Goal: Transaction & Acquisition: Subscribe to service/newsletter

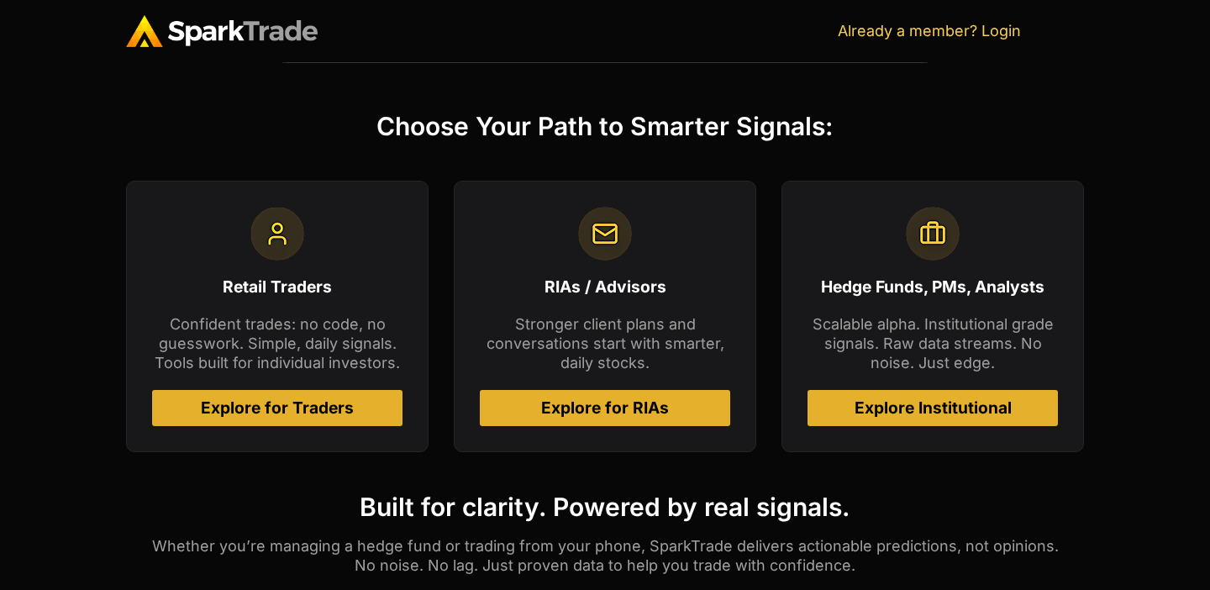
scroll to position [672, 0]
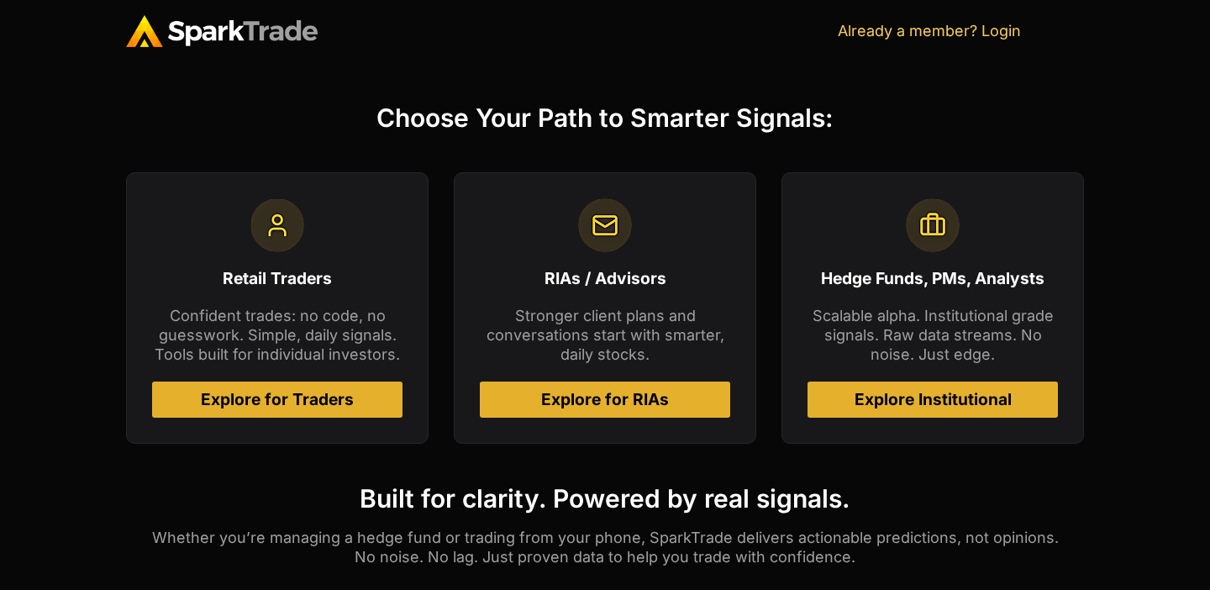
click at [275, 398] on span "Explore for Traders" at bounding box center [277, 400] width 153 height 16
click at [253, 402] on span "Explore for Traders" at bounding box center [277, 400] width 153 height 16
click at [246, 399] on span "Explore for Traders" at bounding box center [277, 400] width 153 height 16
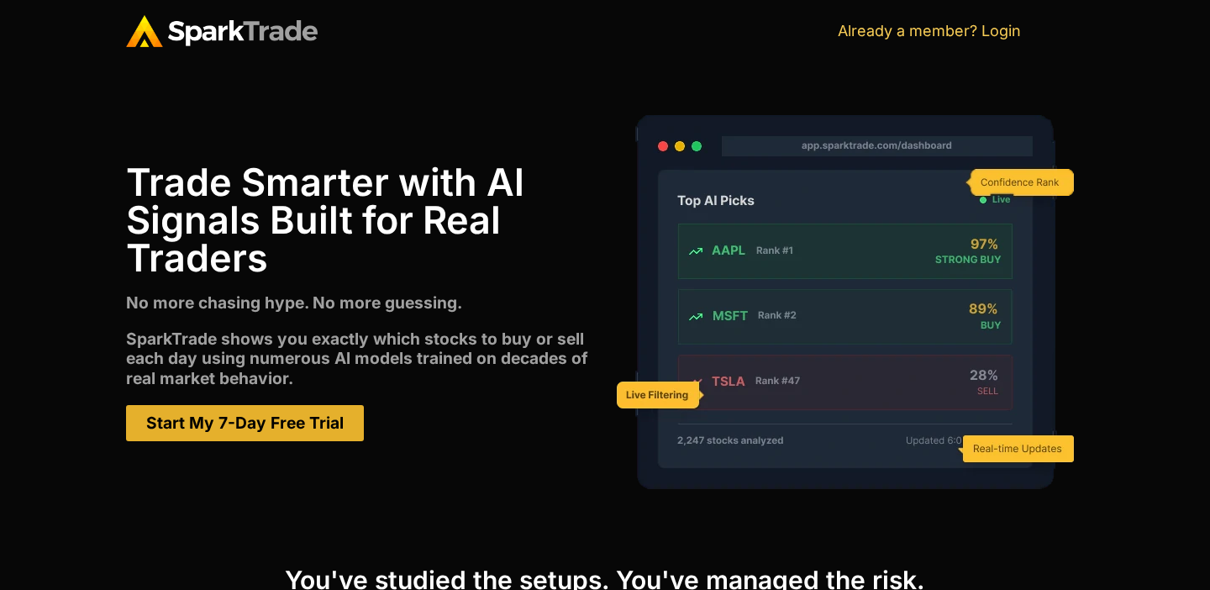
click at [193, 439] on link "Start My 7-Day Free Trial" at bounding box center [245, 423] width 238 height 36
click at [302, 427] on span "Start My 7-Day Free Trial" at bounding box center [244, 423] width 197 height 16
click at [250, 423] on span "Start My 7-Day Free Trial" at bounding box center [244, 423] width 197 height 16
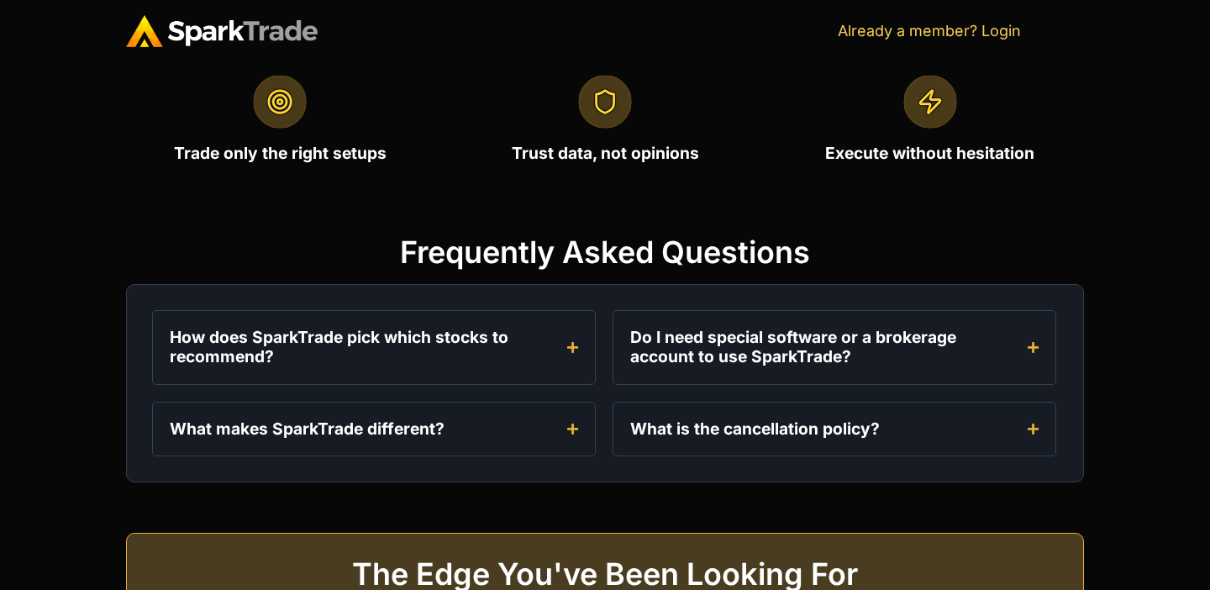
scroll to position [2212, 0]
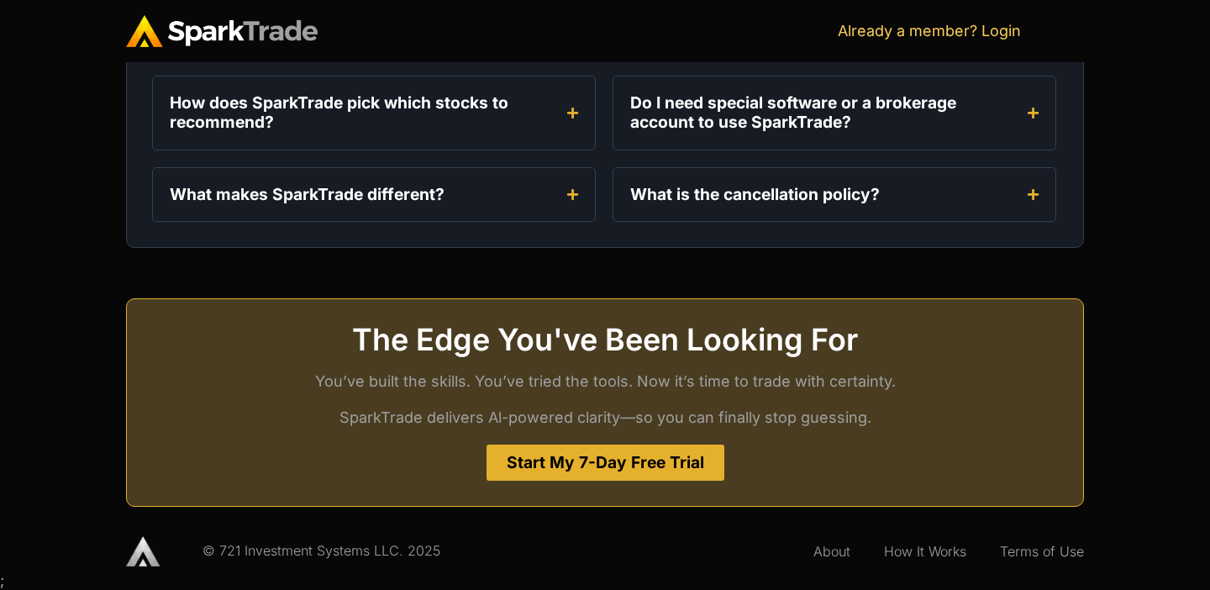
click at [603, 455] on span "Start My 7-Day Free Trial" at bounding box center [605, 463] width 197 height 16
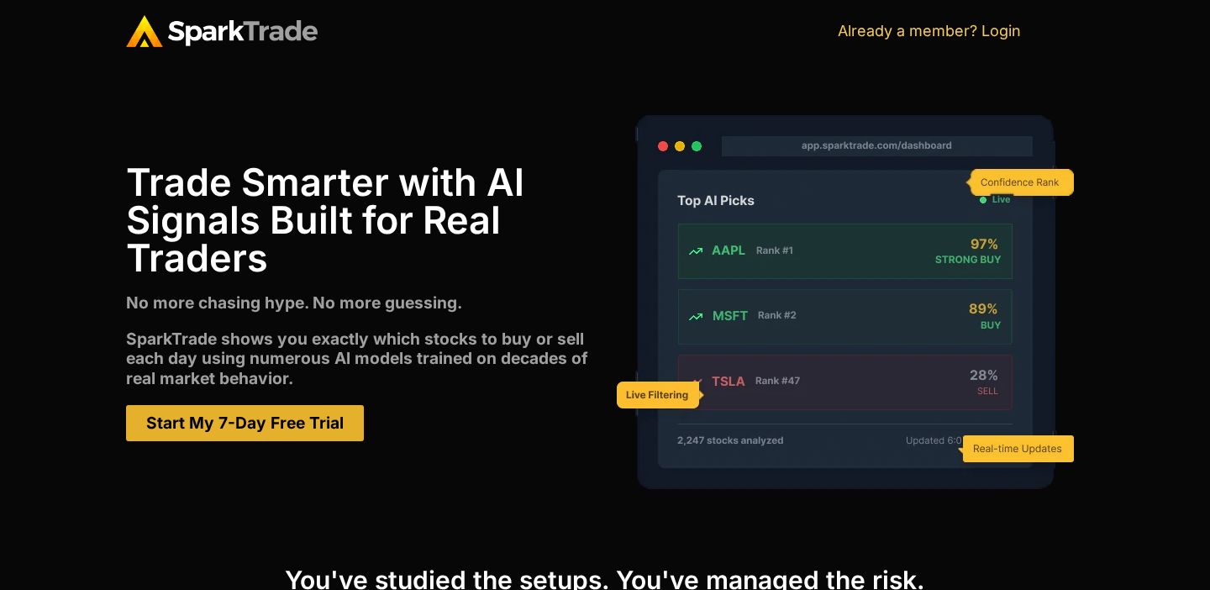
click at [221, 420] on span "Start My 7-Day Free Trial" at bounding box center [244, 423] width 197 height 16
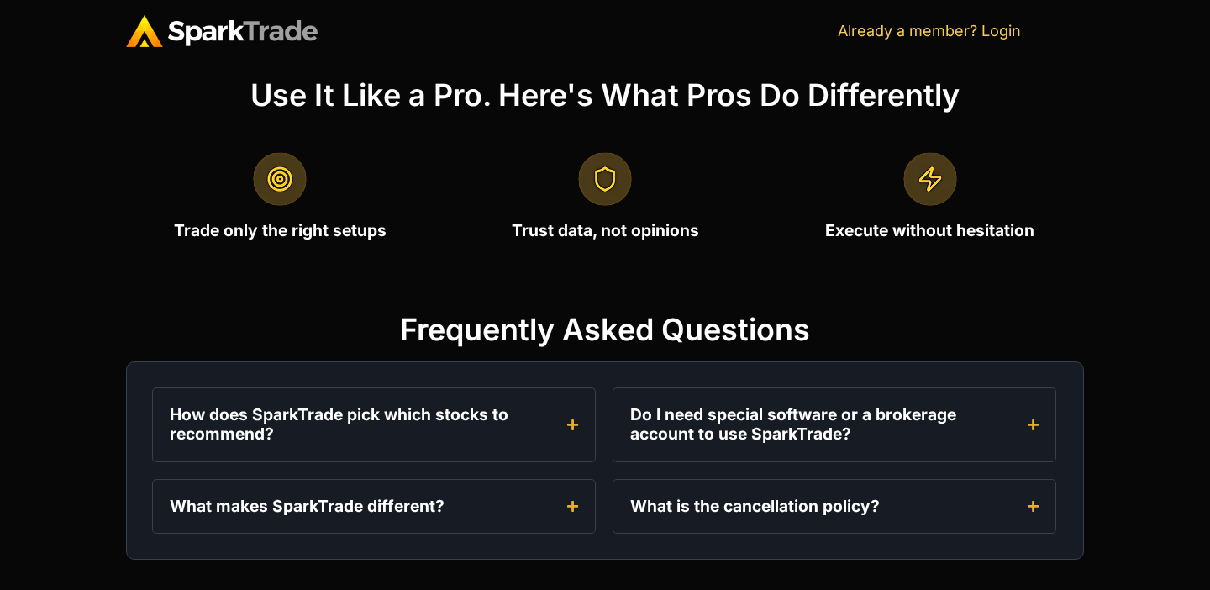
scroll to position [2212, 0]
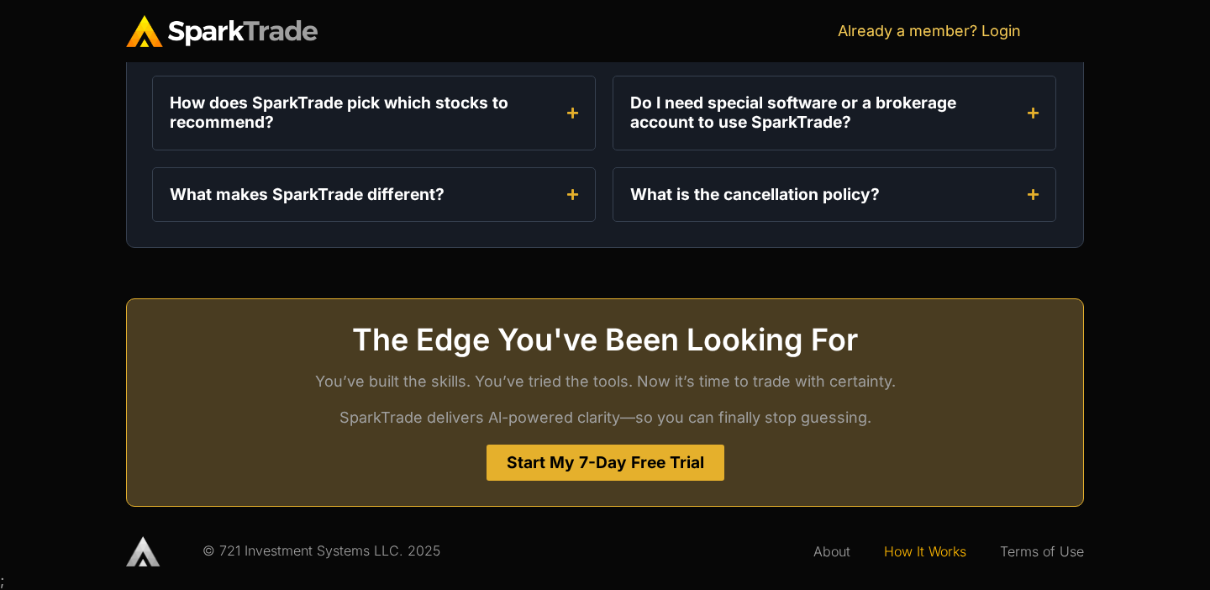
click at [921, 555] on link "How It Works" at bounding box center [925, 551] width 116 height 39
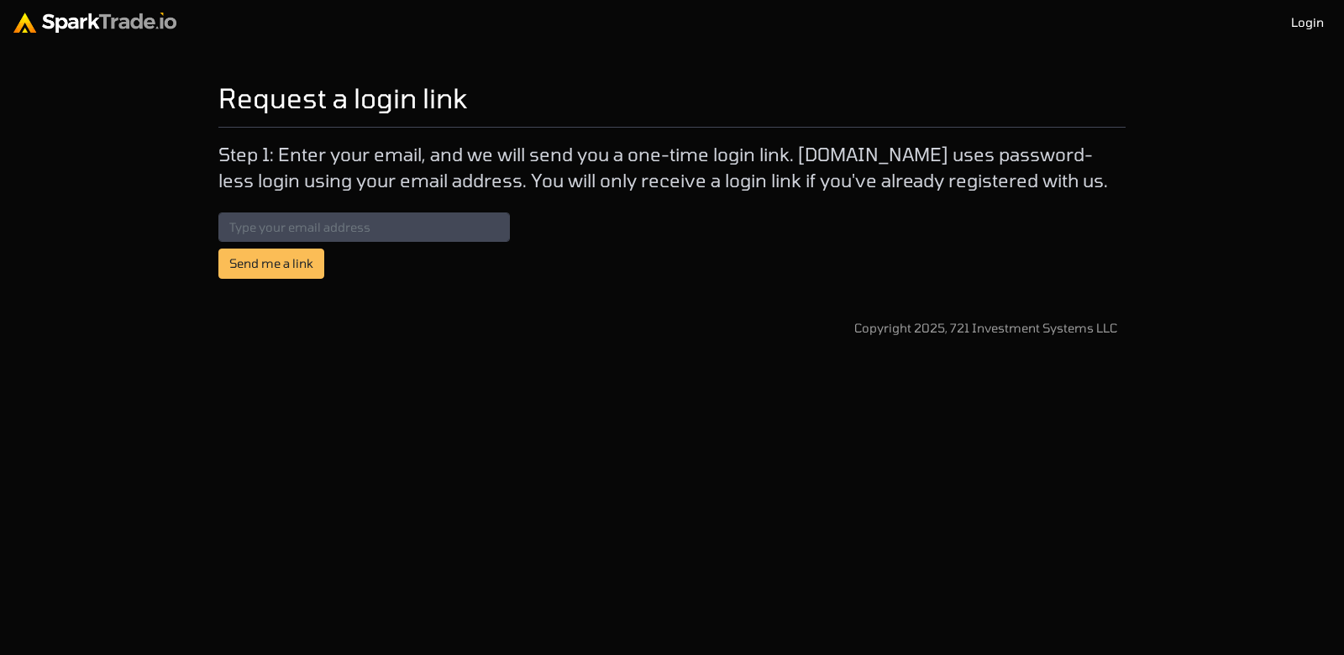
click at [1310, 28] on link "Login" at bounding box center [1308, 23] width 46 height 32
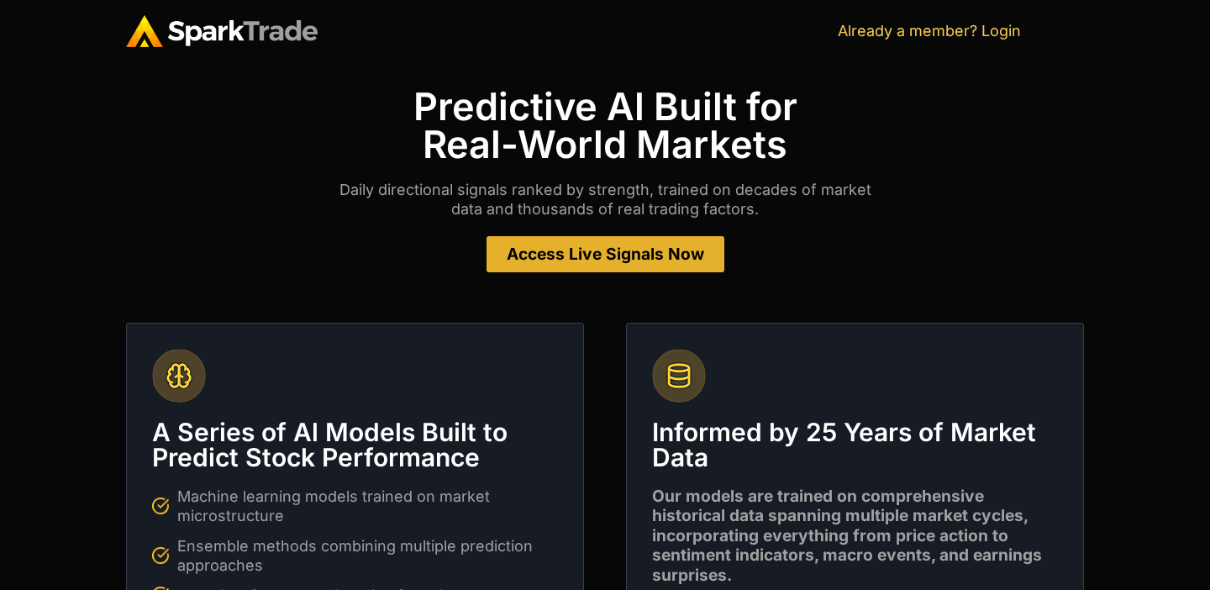
click at [596, 246] on span "Access Live Signals Now" at bounding box center [605, 254] width 197 height 16
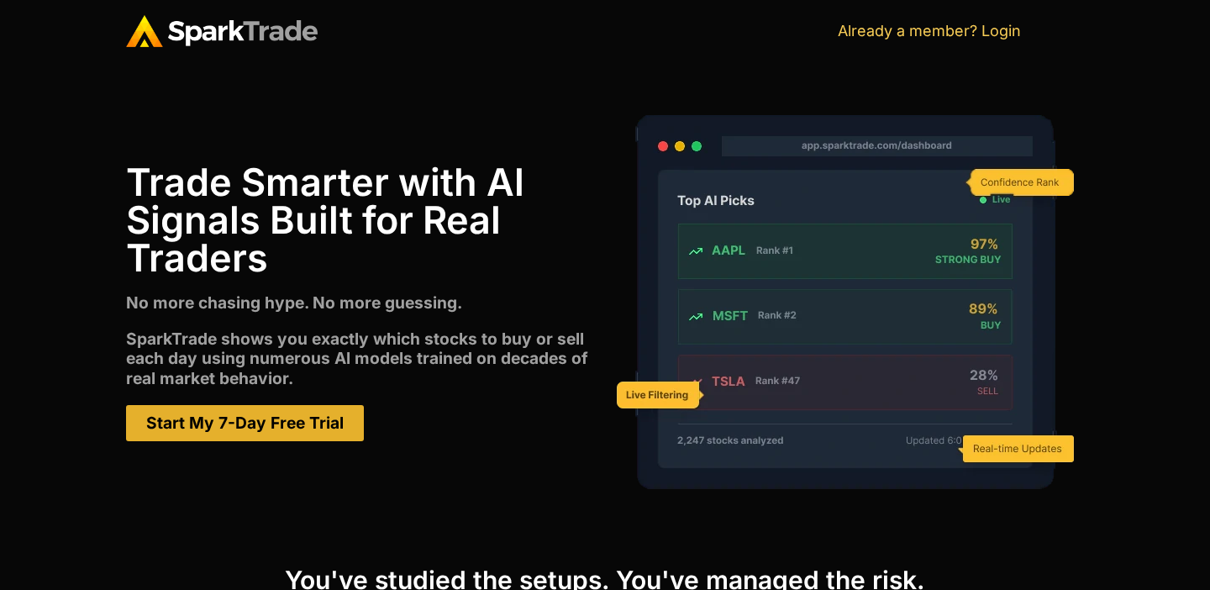
click at [230, 434] on link "Start My 7-Day Free Trial" at bounding box center [245, 423] width 238 height 36
